Goal: Task Accomplishment & Management: Manage account settings

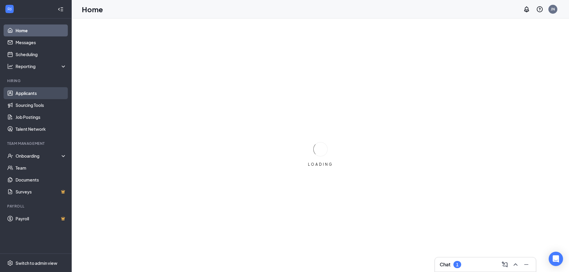
click at [42, 93] on link "Applicants" at bounding box center [41, 93] width 51 height 12
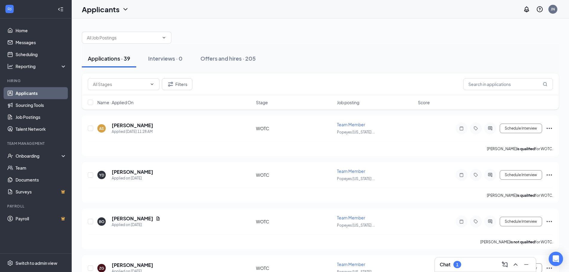
click at [489, 266] on div "Chat 1" at bounding box center [485, 265] width 91 height 10
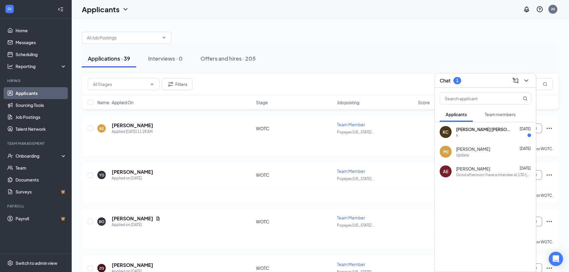
click at [479, 126] on span "[PERSON_NAME] [PERSON_NAME]" at bounding box center [483, 129] width 54 height 6
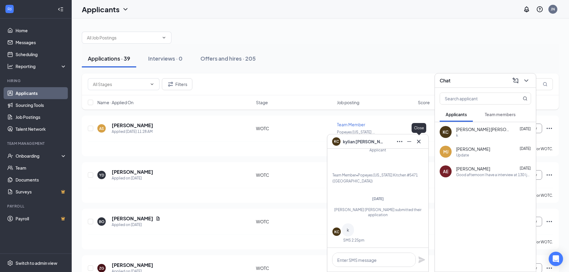
click at [421, 139] on icon "Cross" at bounding box center [418, 141] width 7 height 7
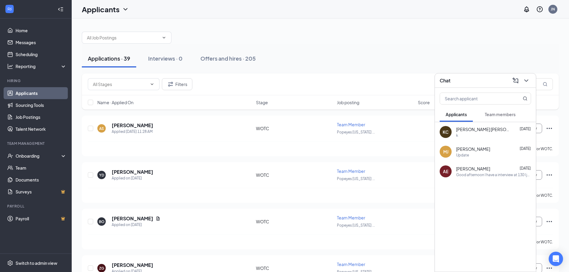
click at [471, 77] on div "Chat" at bounding box center [485, 80] width 91 height 9
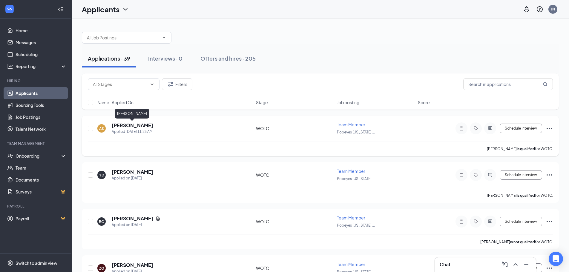
click at [119, 123] on h5 "[PERSON_NAME]" at bounding box center [133, 125] width 42 height 7
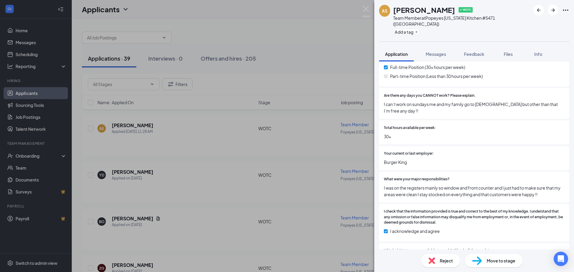
scroll to position [239, 0]
click at [366, 11] on img at bounding box center [365, 12] width 7 height 12
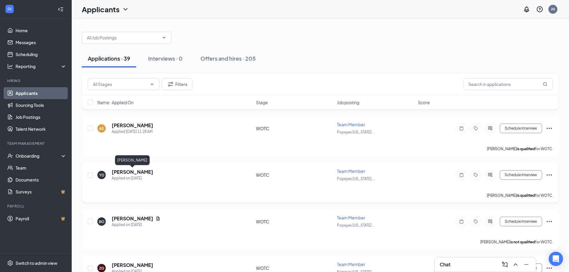
click at [131, 172] on h5 "[PERSON_NAME]" at bounding box center [133, 172] width 42 height 7
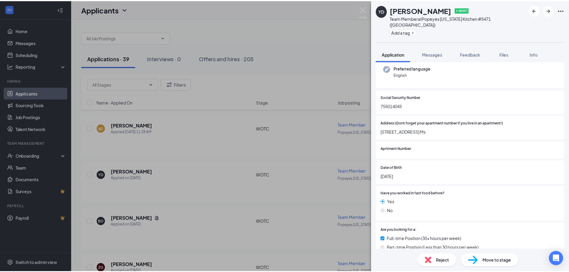
scroll to position [90, 0]
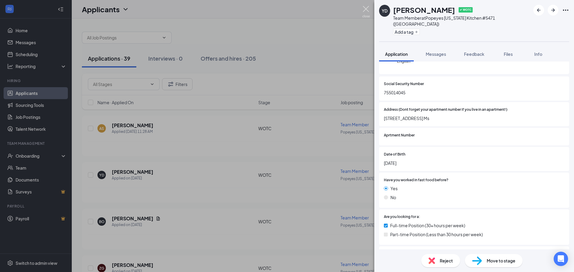
click at [362, 7] on img at bounding box center [365, 12] width 7 height 12
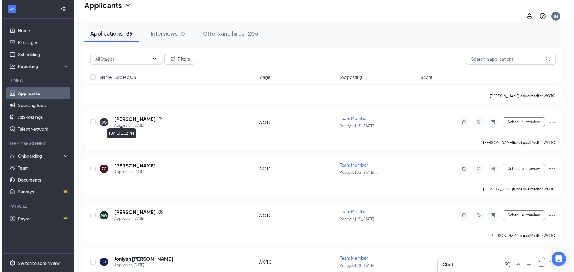
scroll to position [119, 0]
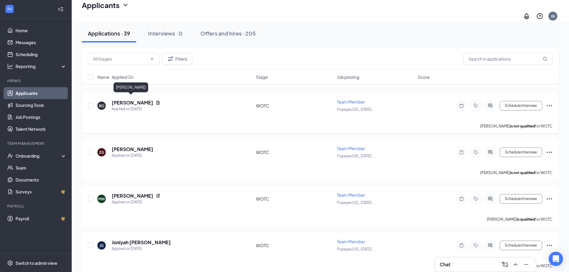
click at [129, 99] on h5 "[PERSON_NAME]" at bounding box center [133, 102] width 42 height 7
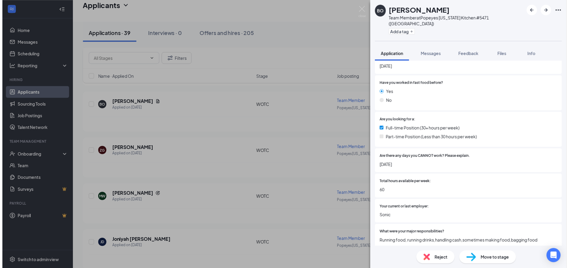
scroll to position [179, 0]
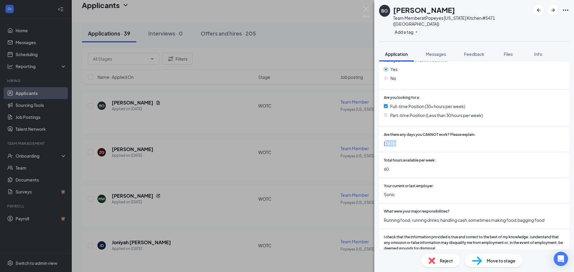
drag, startPoint x: 386, startPoint y: 131, endPoint x: 410, endPoint y: 129, distance: 24.9
click at [410, 140] on span "[DATE]" at bounding box center [474, 143] width 180 height 7
click at [367, 9] on img at bounding box center [365, 12] width 7 height 12
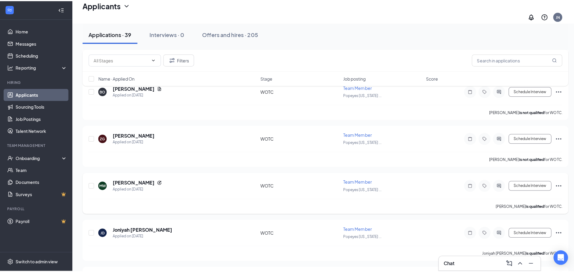
scroll to position [119, 0]
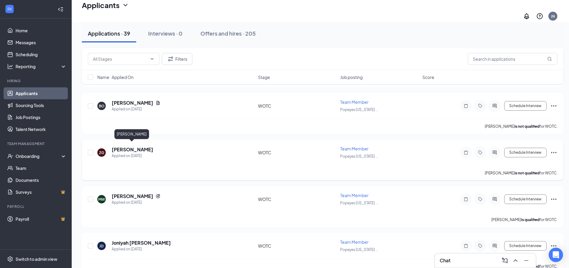
click at [133, 146] on h5 "[PERSON_NAME]" at bounding box center [133, 149] width 42 height 7
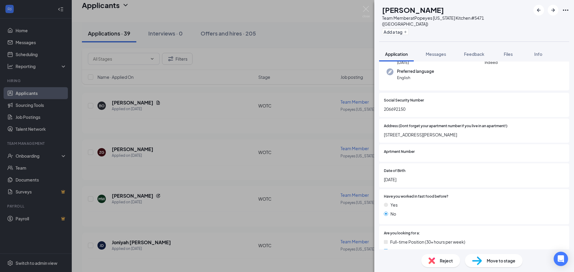
scroll to position [60, 0]
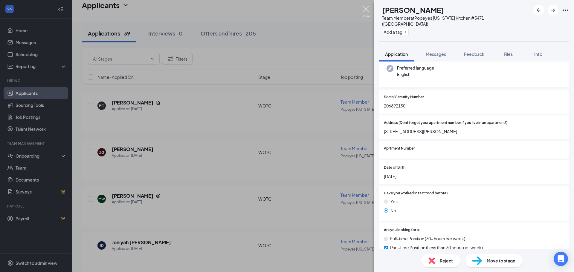
click at [368, 11] on img at bounding box center [365, 12] width 7 height 12
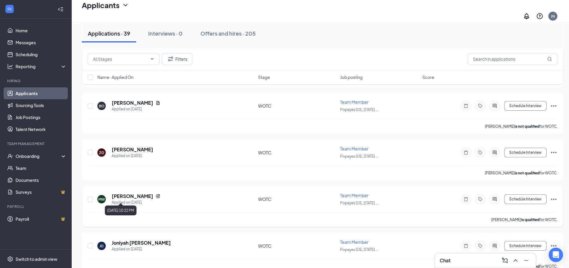
click at [132, 193] on h5 "[PERSON_NAME]" at bounding box center [133, 196] width 42 height 7
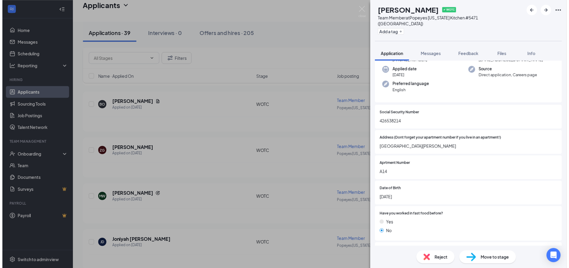
scroll to position [149, 0]
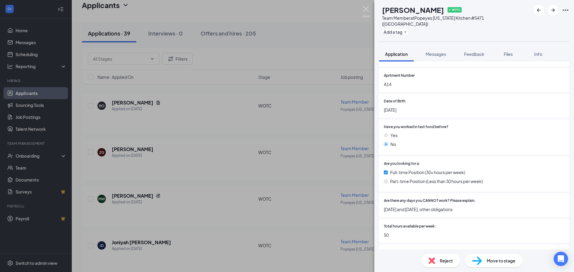
click at [363, 10] on img at bounding box center [365, 12] width 7 height 12
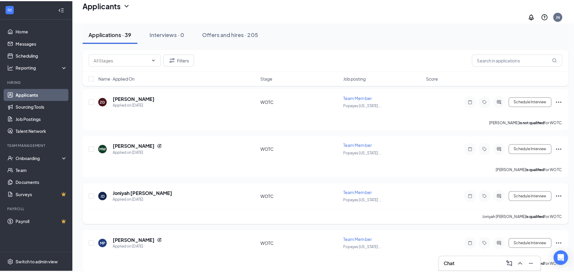
scroll to position [179, 0]
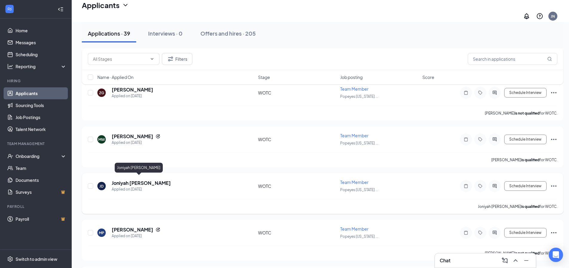
click at [128, 180] on h5 "Joniyah [PERSON_NAME]" at bounding box center [141, 183] width 59 height 7
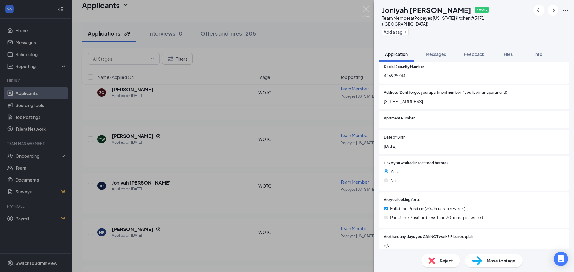
scroll to position [119, 0]
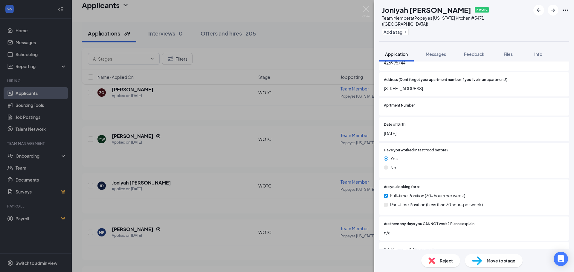
drag, startPoint x: 407, startPoint y: 127, endPoint x: 413, endPoint y: 128, distance: 5.7
click at [413, 130] on span "[DATE]" at bounding box center [474, 133] width 180 height 7
click at [424, 130] on span "[DATE]" at bounding box center [474, 133] width 180 height 7
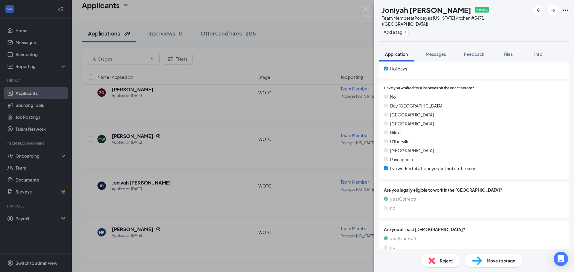
scroll to position [508, 0]
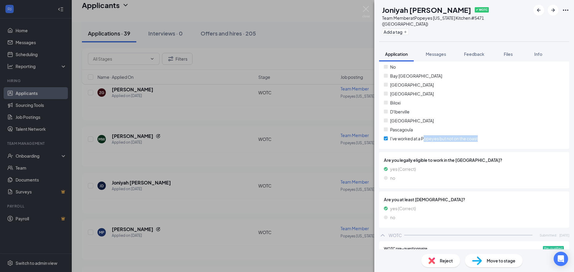
drag, startPoint x: 423, startPoint y: 138, endPoint x: 485, endPoint y: 143, distance: 62.7
click at [485, 143] on div "No Bay [GEOGRAPHIC_DATA] [GEOGRAPHIC_DATA] [GEOGRAPHIC_DATA] D'Iberville [GEOGR…" at bounding box center [474, 104] width 180 height 81
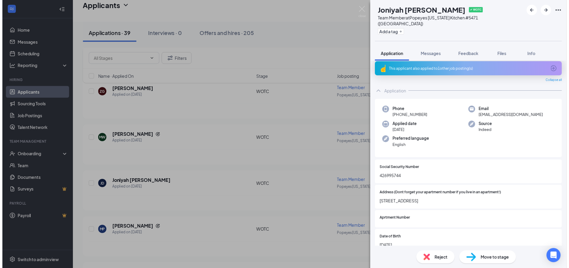
scroll to position [0, 0]
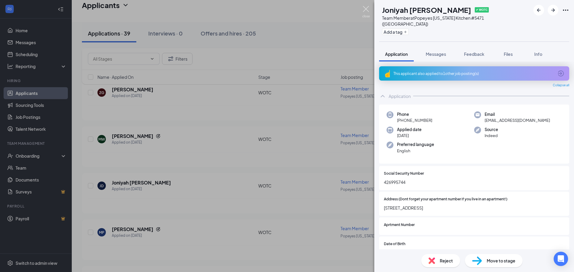
click at [364, 11] on img at bounding box center [365, 12] width 7 height 12
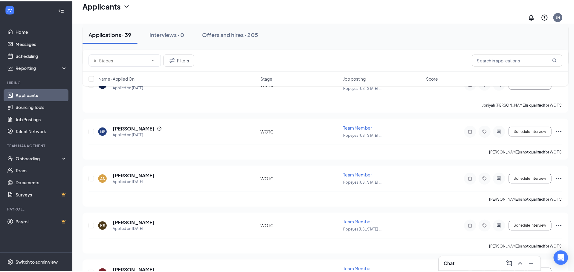
scroll to position [299, 0]
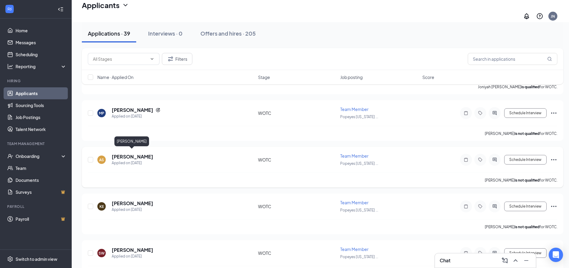
click at [127, 154] on h5 "[PERSON_NAME]" at bounding box center [133, 156] width 42 height 7
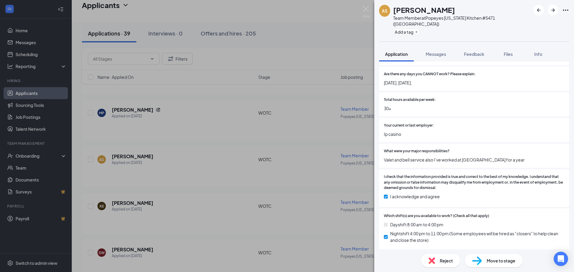
scroll to position [269, 0]
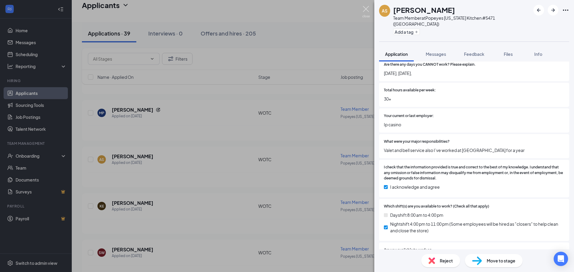
click at [366, 13] on img at bounding box center [365, 12] width 7 height 12
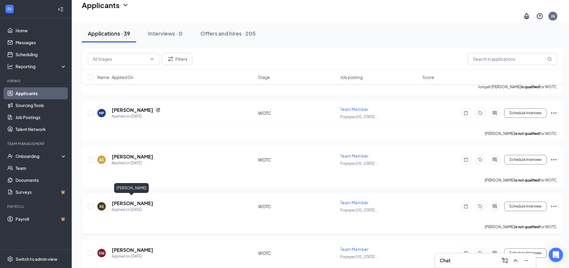
click at [123, 200] on h5 "[PERSON_NAME]" at bounding box center [133, 203] width 42 height 7
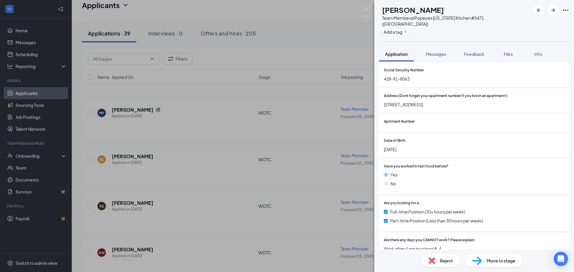
scroll to position [90, 0]
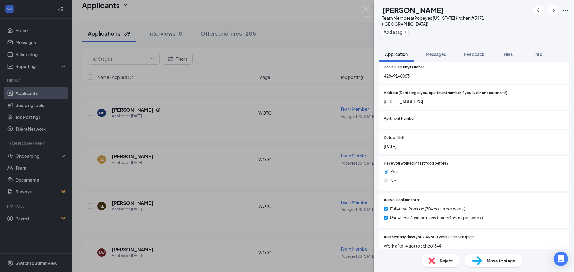
drag, startPoint x: 408, startPoint y: 140, endPoint x: 416, endPoint y: 139, distance: 8.4
click at [416, 143] on span "[DATE]" at bounding box center [474, 146] width 180 height 7
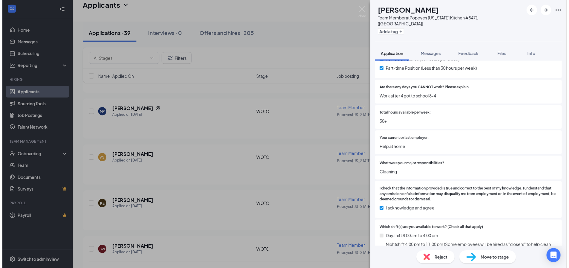
scroll to position [239, 0]
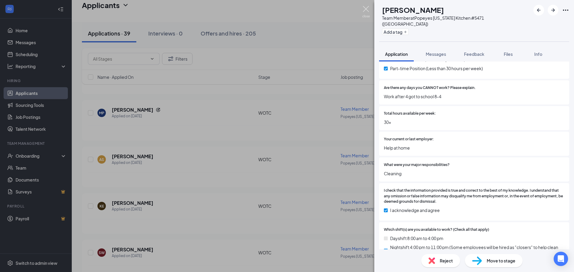
click at [366, 9] on img at bounding box center [365, 12] width 7 height 12
